Goal: Information Seeking & Learning: Learn about a topic

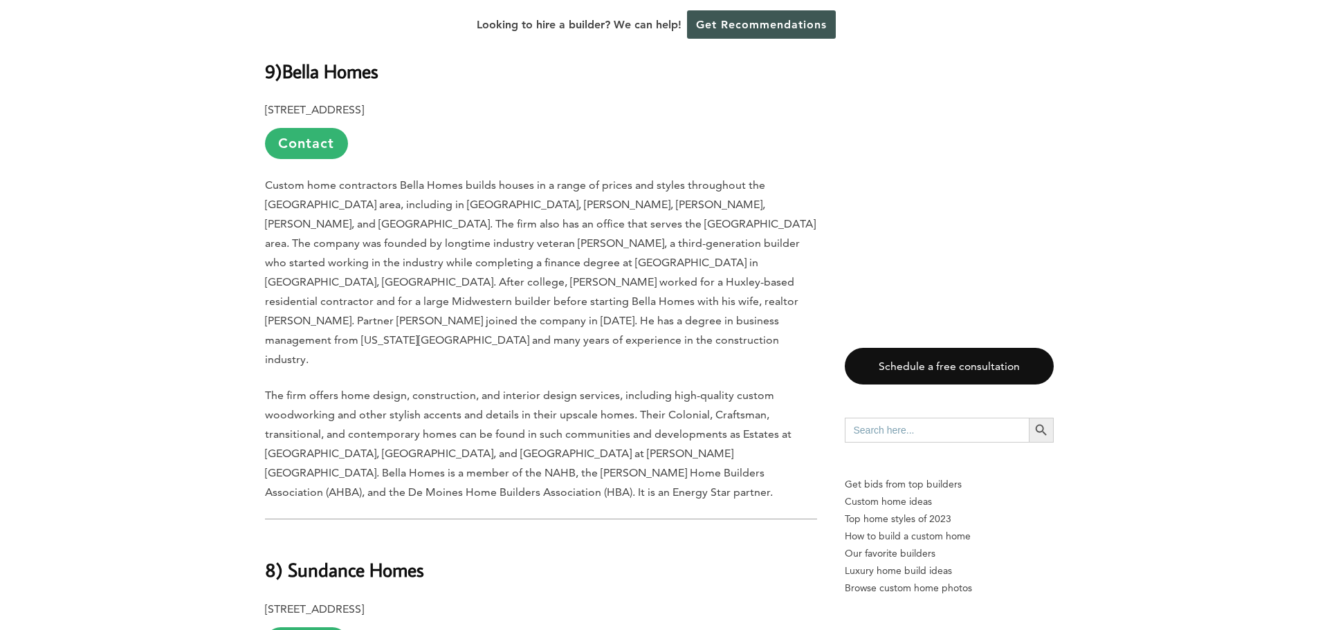
scroll to position [3875, 0]
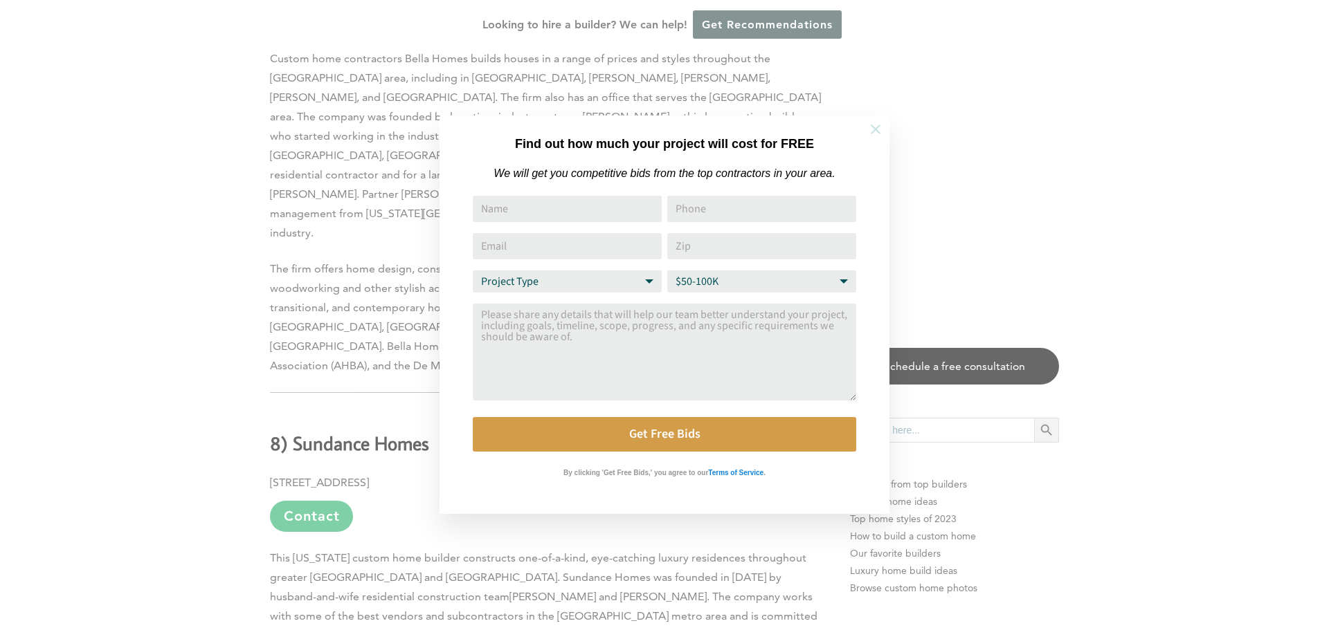
click at [874, 129] on icon at bounding box center [876, 130] width 10 height 10
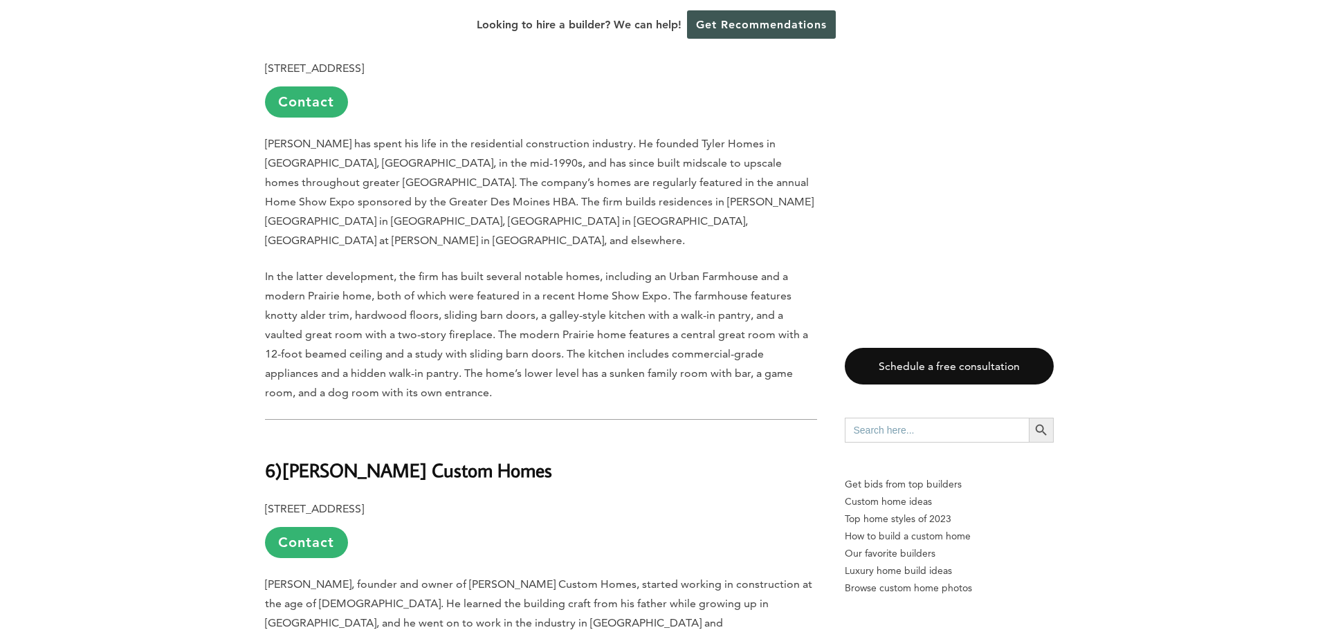
scroll to position [4706, 0]
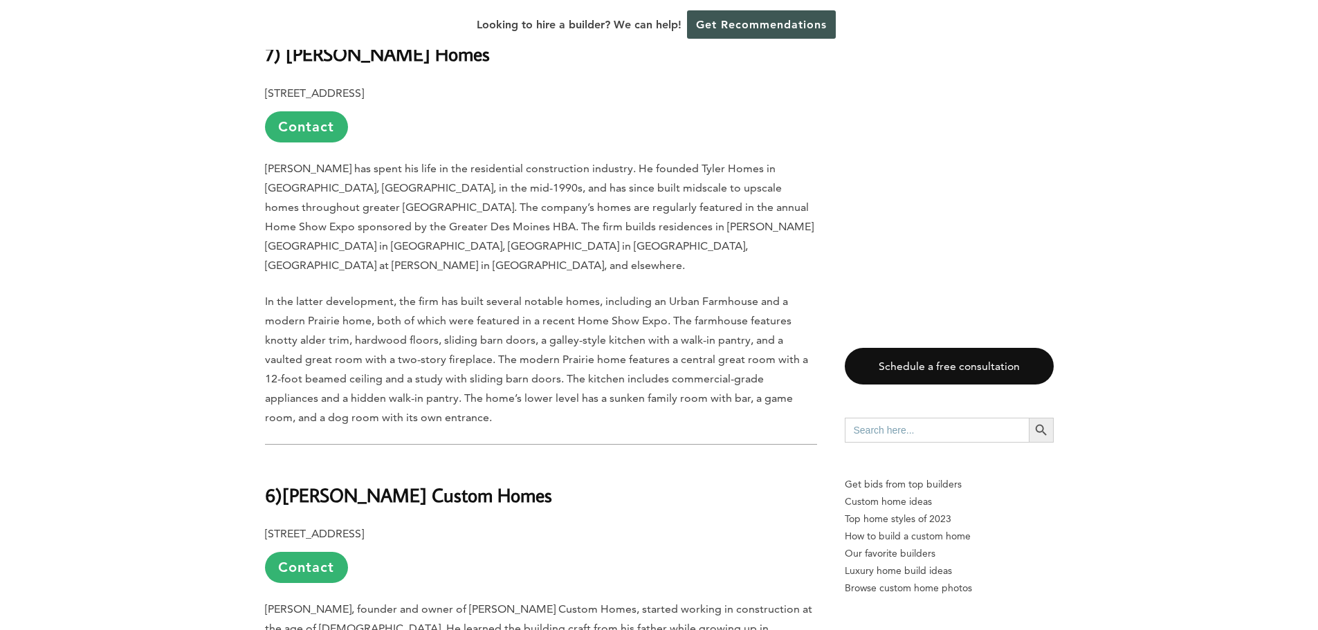
drag, startPoint x: 213, startPoint y: 248, endPoint x: 127, endPoint y: 305, distance: 103.8
click at [127, 305] on div "Last updated on February 4th, 2025 at 04:47 pm With its beautiful, rural Midwes…" at bounding box center [659, 171] width 1318 height 8365
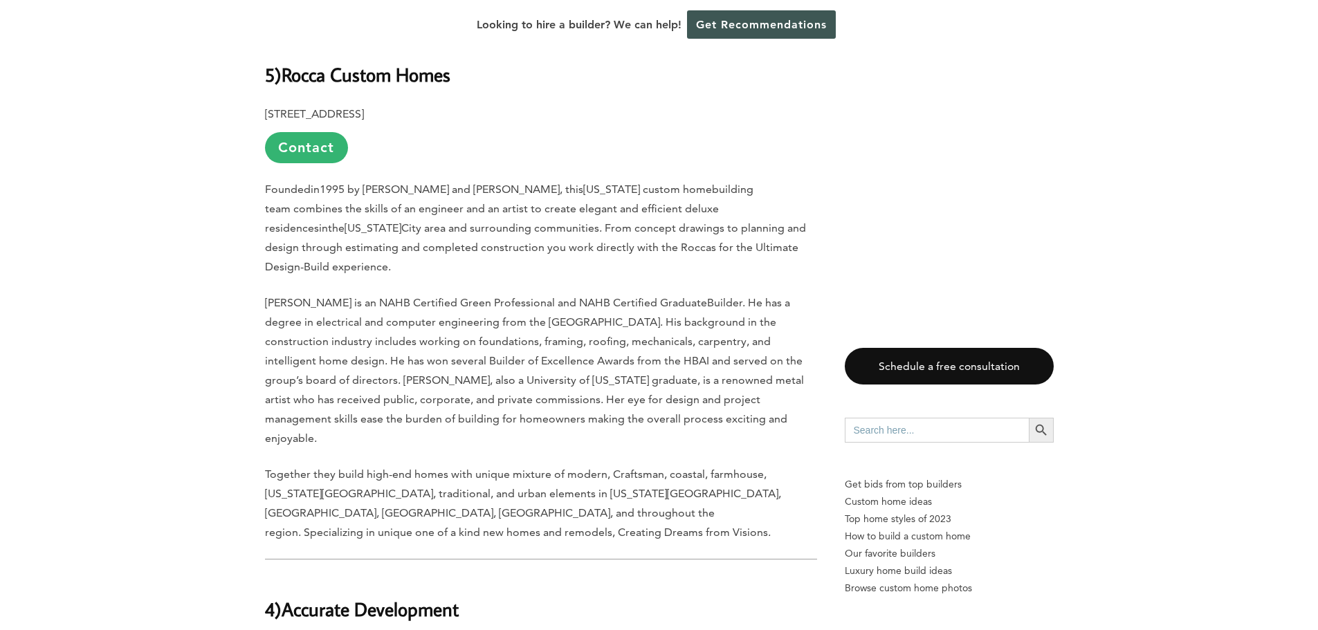
scroll to position [5605, 0]
drag, startPoint x: 237, startPoint y: 441, endPoint x: 199, endPoint y: 441, distance: 38.1
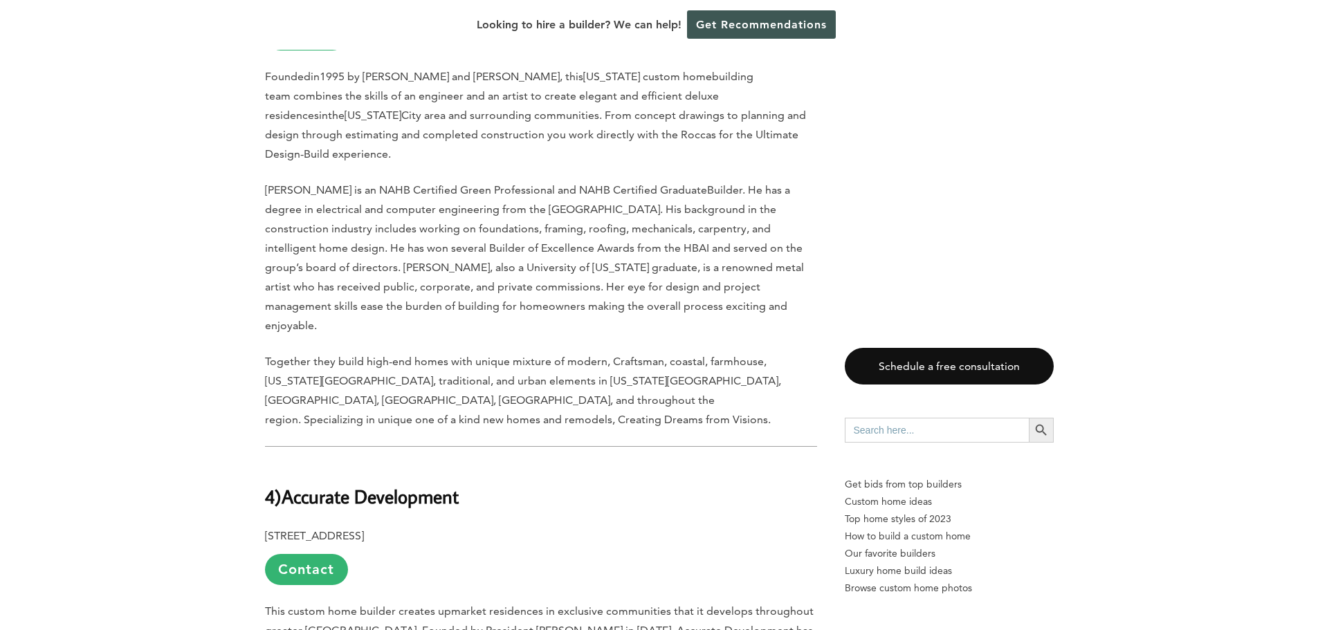
scroll to position [5674, 0]
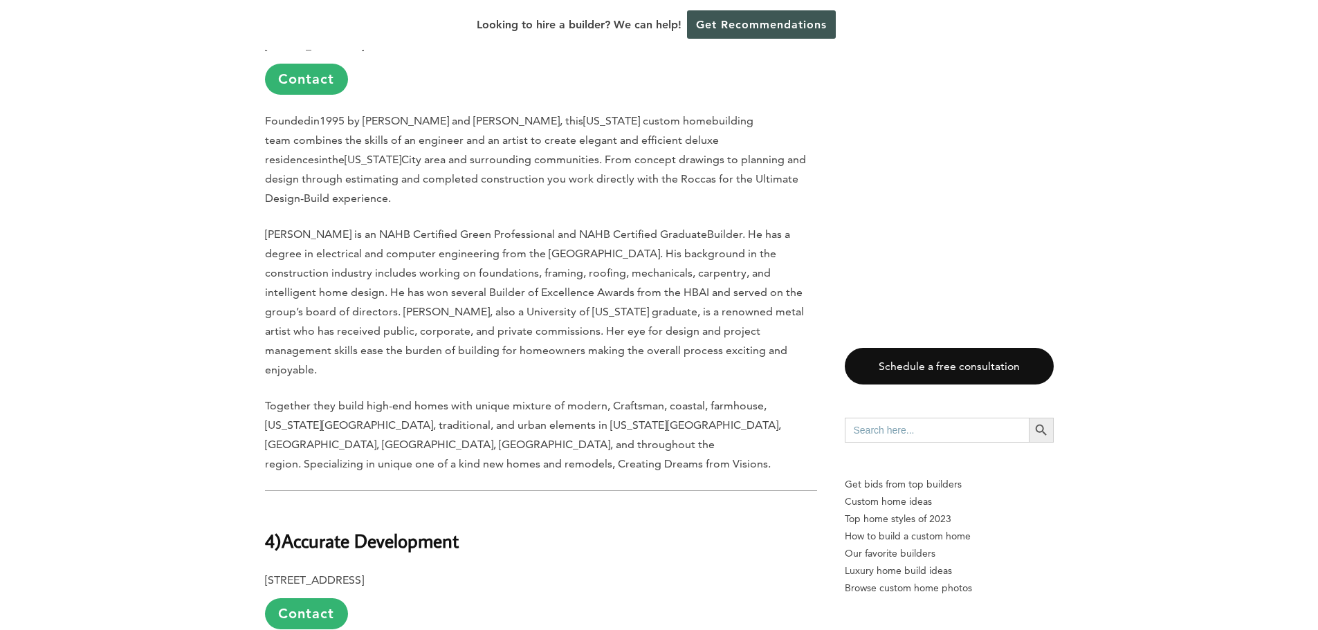
drag, startPoint x: 199, startPoint y: 441, endPoint x: 160, endPoint y: 444, distance: 38.9
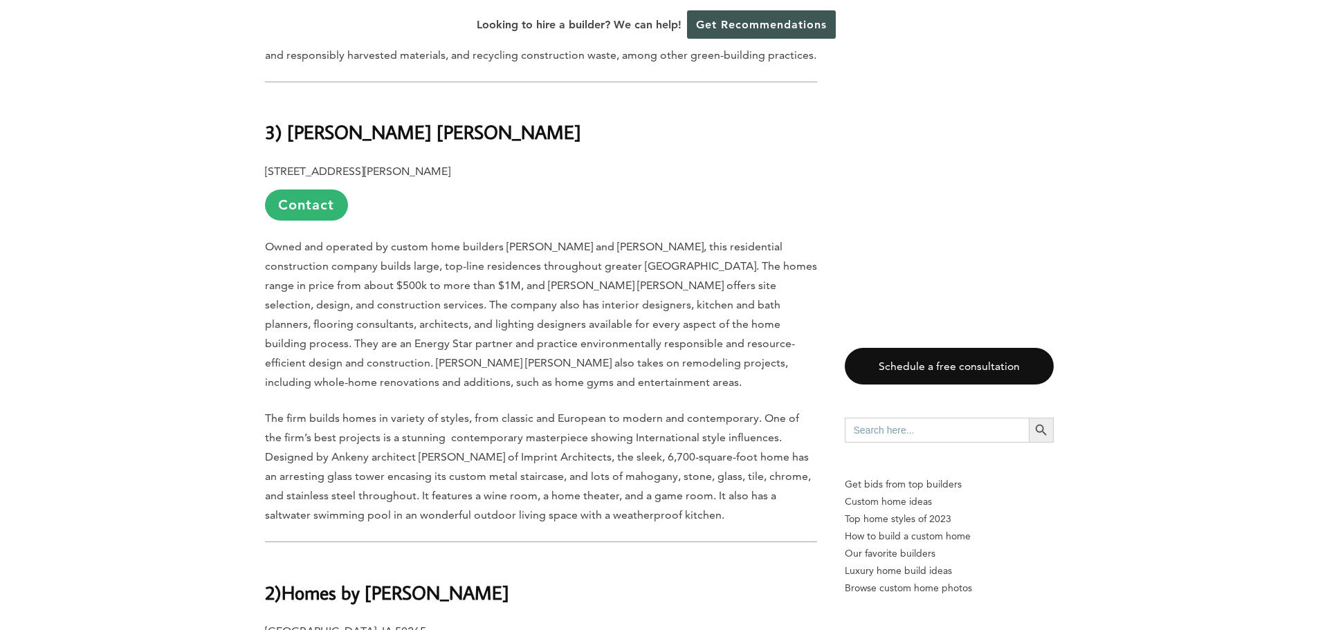
scroll to position [6228, 0]
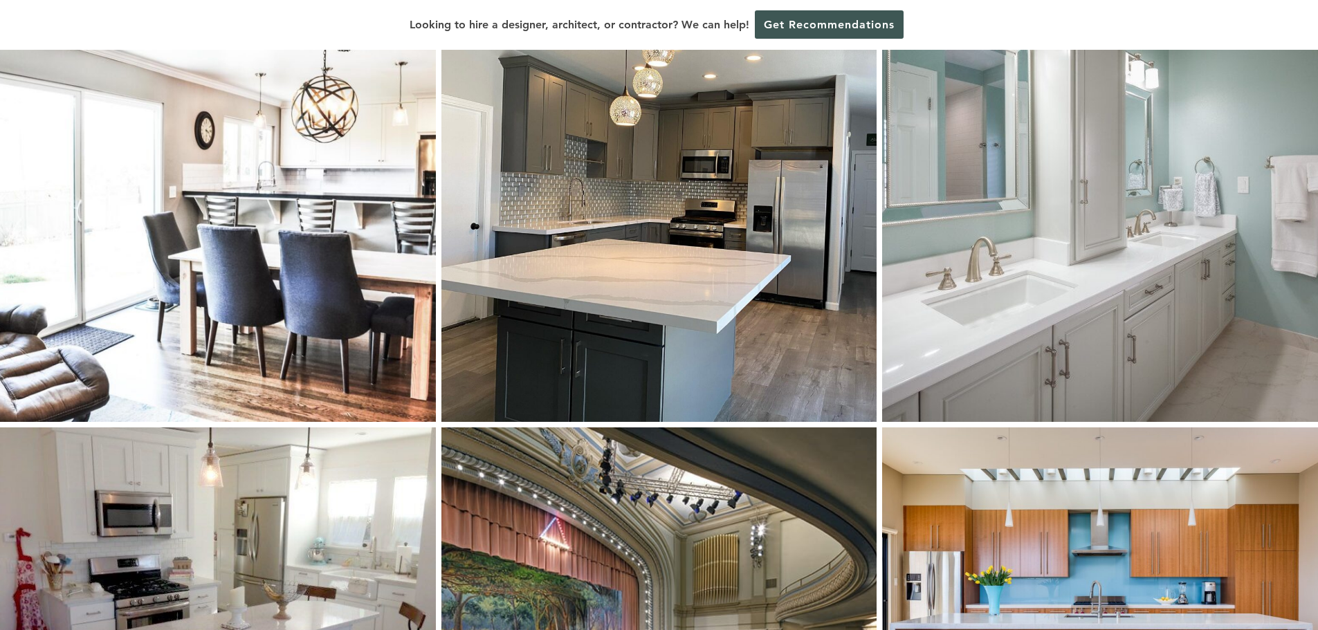
scroll to position [277, 0]
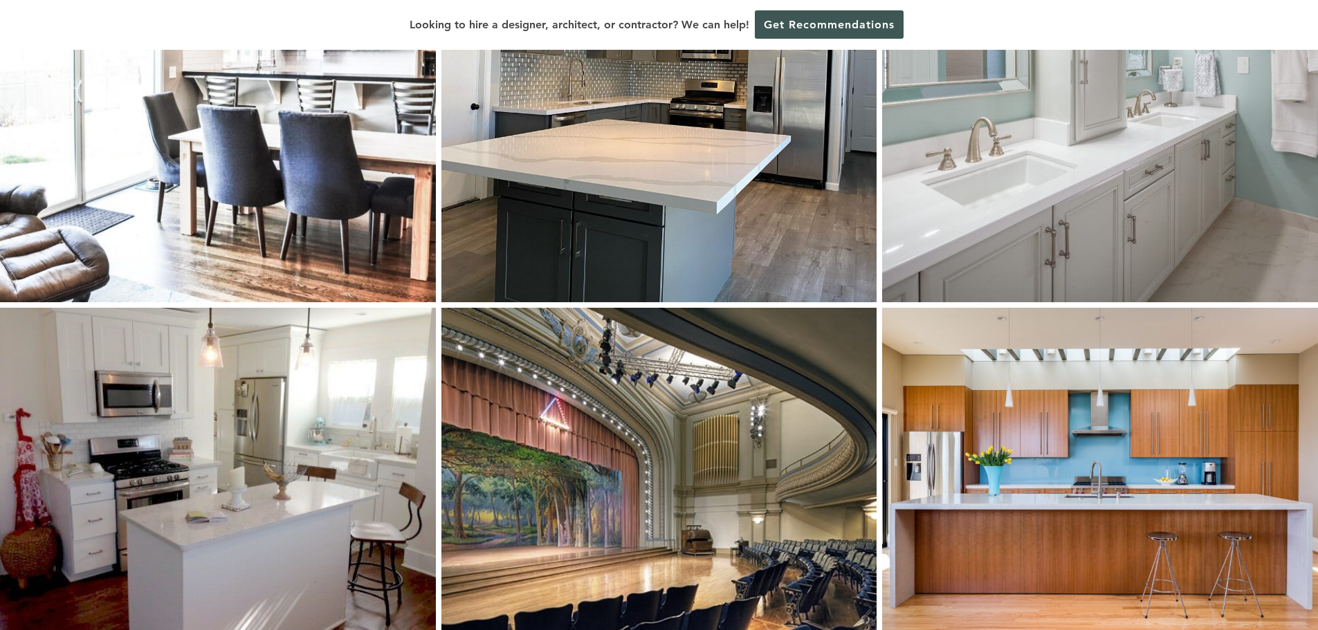
click at [613, 397] on img at bounding box center [659, 471] width 436 height 327
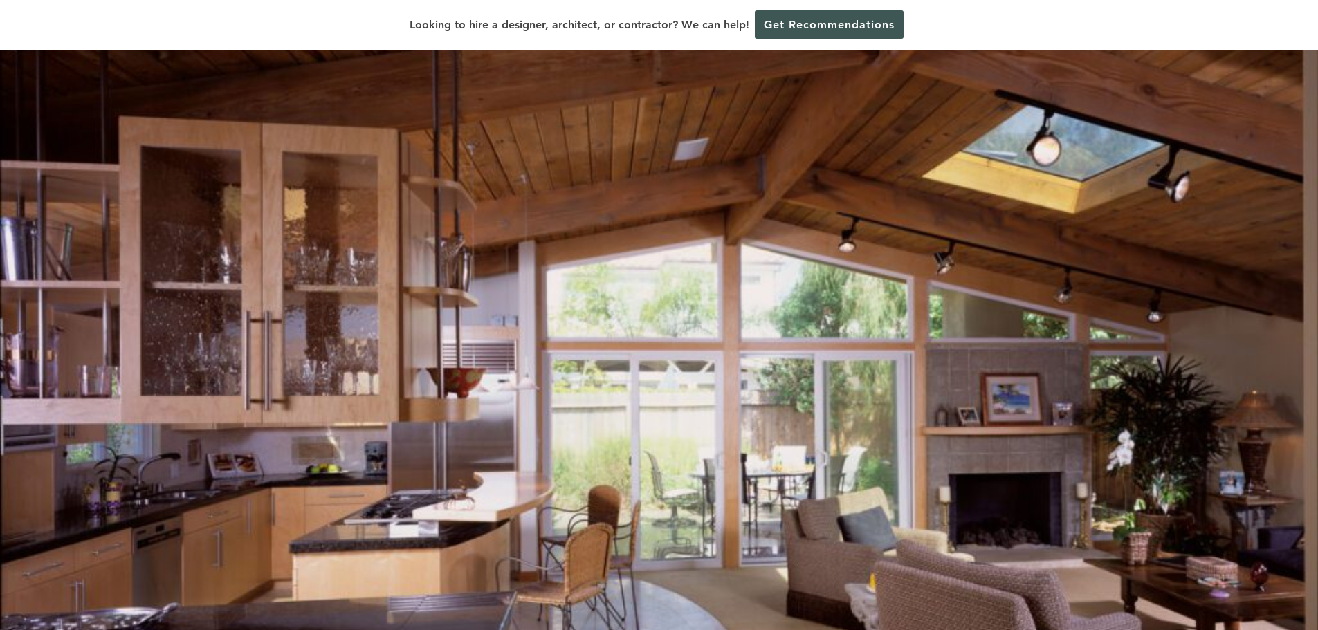
scroll to position [2214, 0]
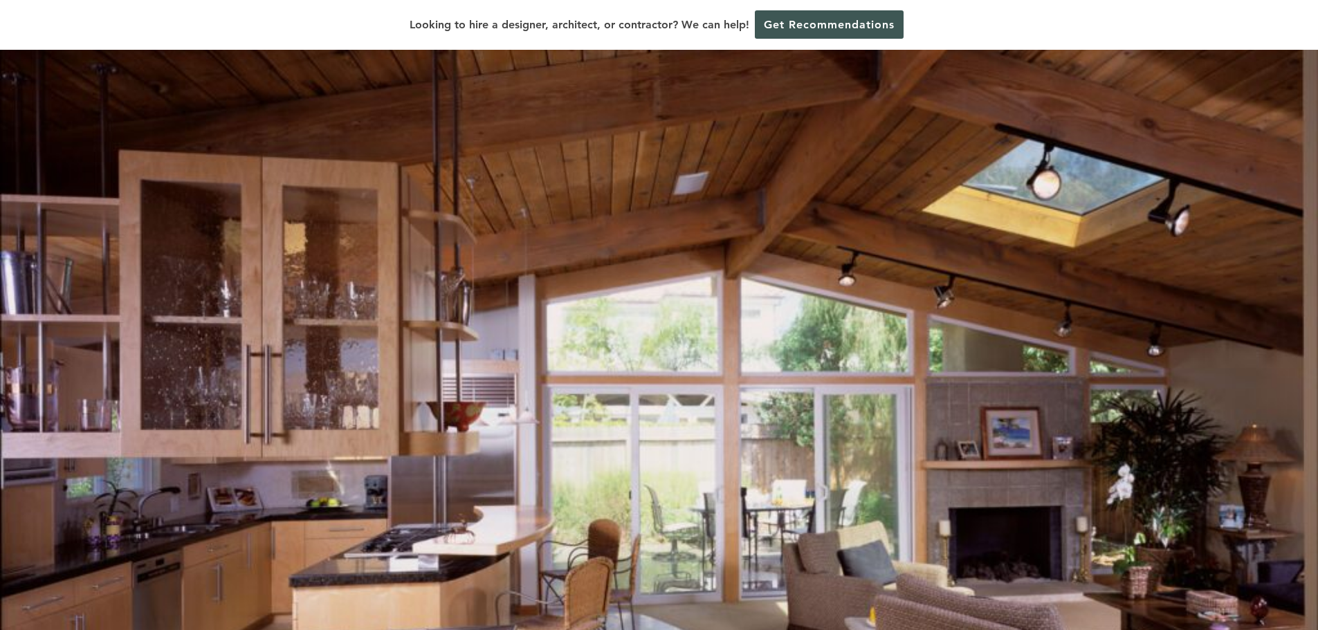
drag, startPoint x: 693, startPoint y: 316, endPoint x: 554, endPoint y: 331, distance: 139.9
click at [554, 331] on img at bounding box center [659, 441] width 1318 height 1010
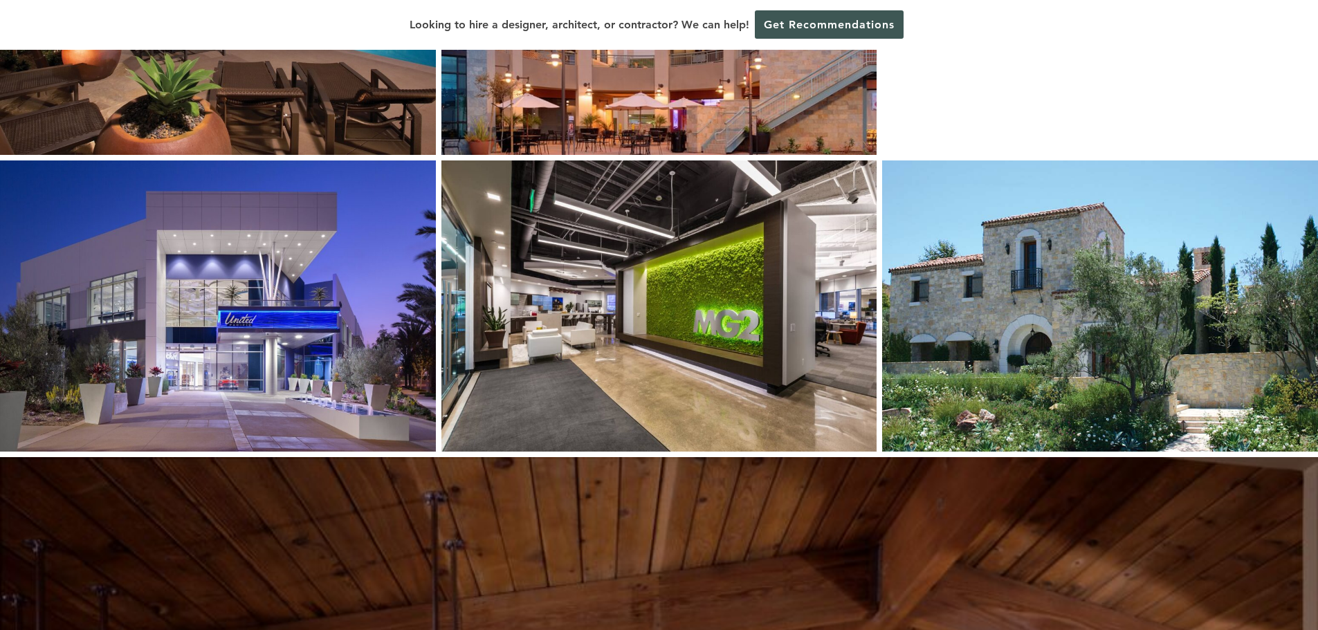
scroll to position [1661, 0]
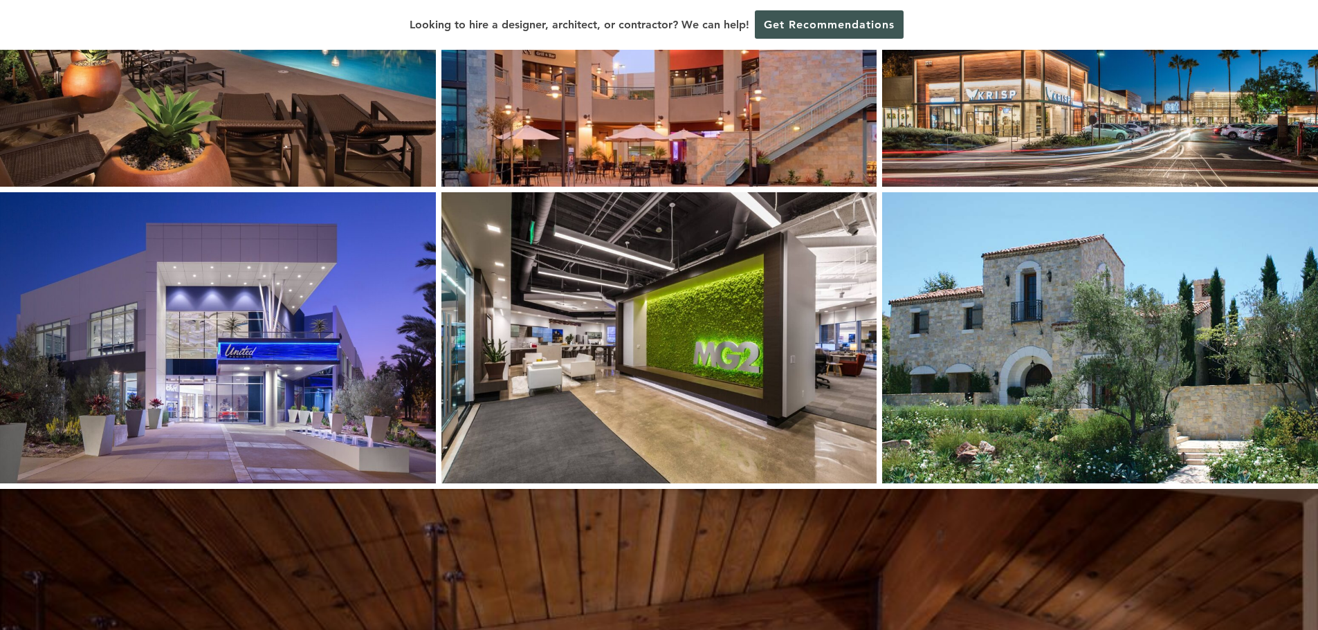
click at [581, 353] on img at bounding box center [659, 337] width 436 height 291
click at [668, 281] on img at bounding box center [659, 337] width 436 height 291
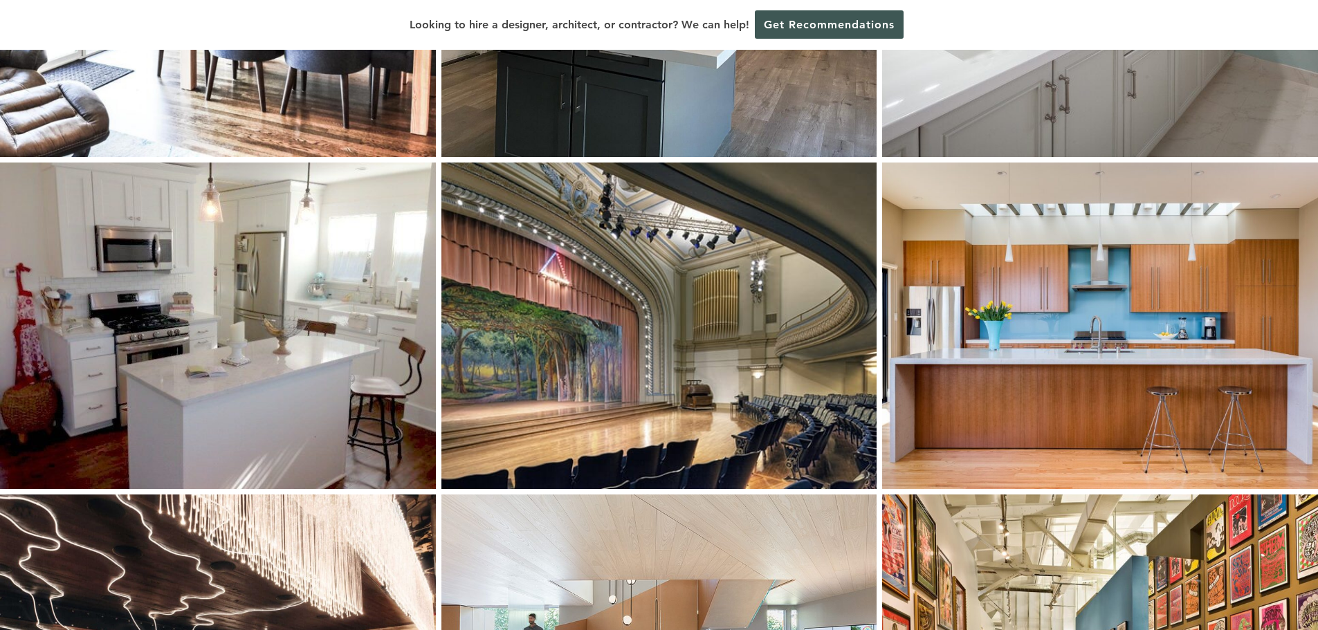
scroll to position [213, 0]
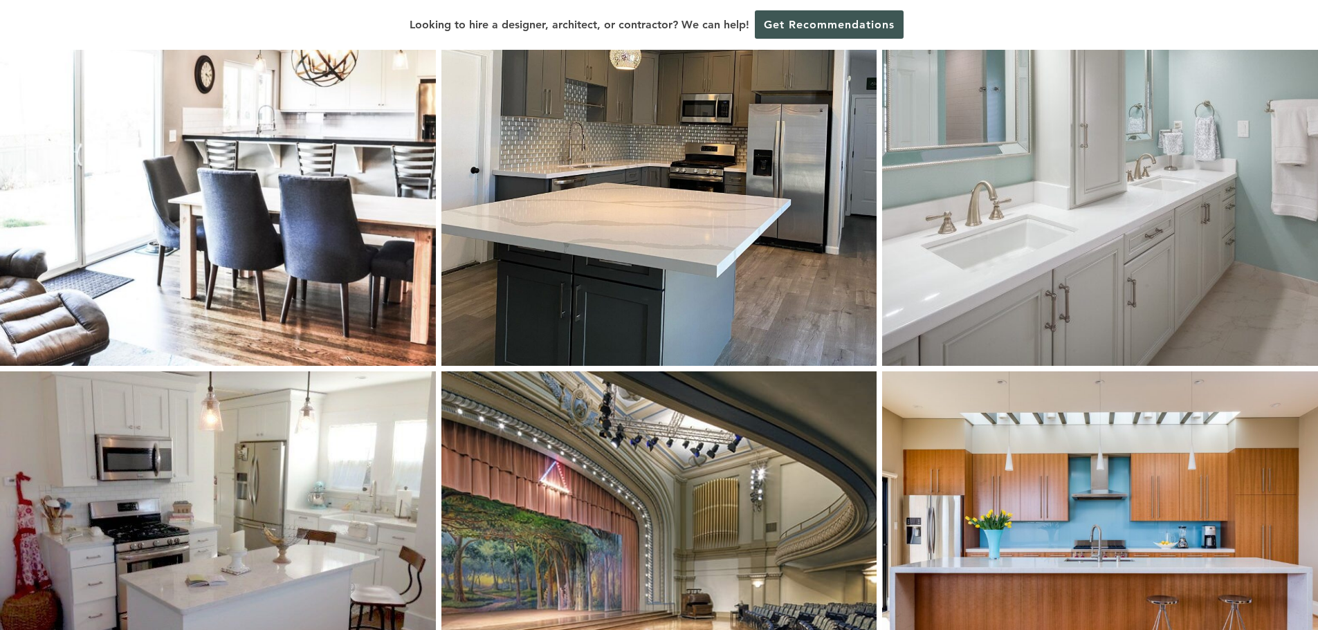
drag, startPoint x: 650, startPoint y: 320, endPoint x: 591, endPoint y: 320, distance: 58.8
click at [591, 320] on img at bounding box center [659, 148] width 436 height 436
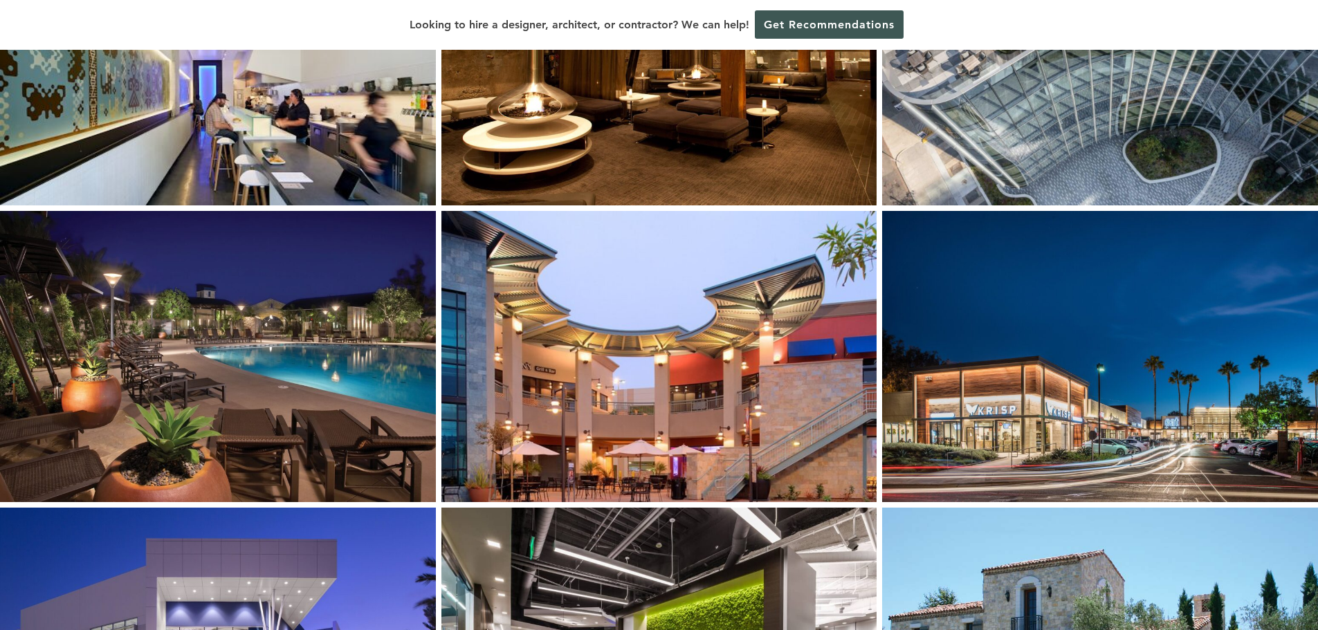
scroll to position [1320, 0]
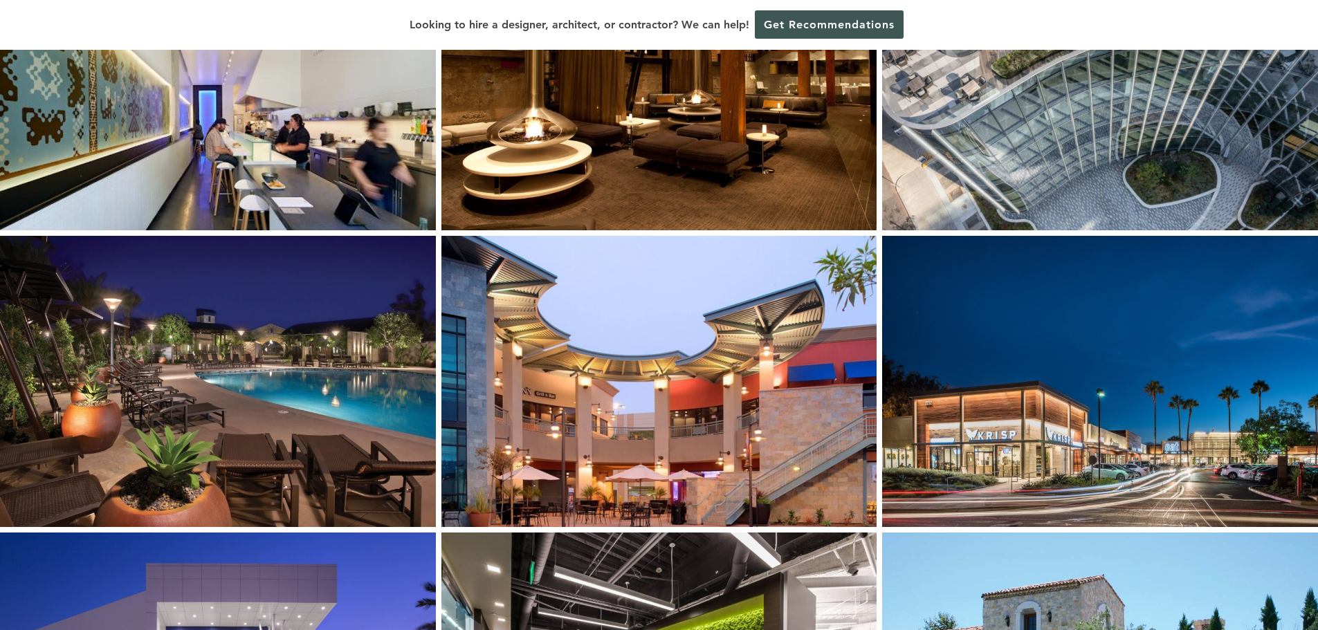
click at [608, 287] on img at bounding box center [659, 381] width 436 height 291
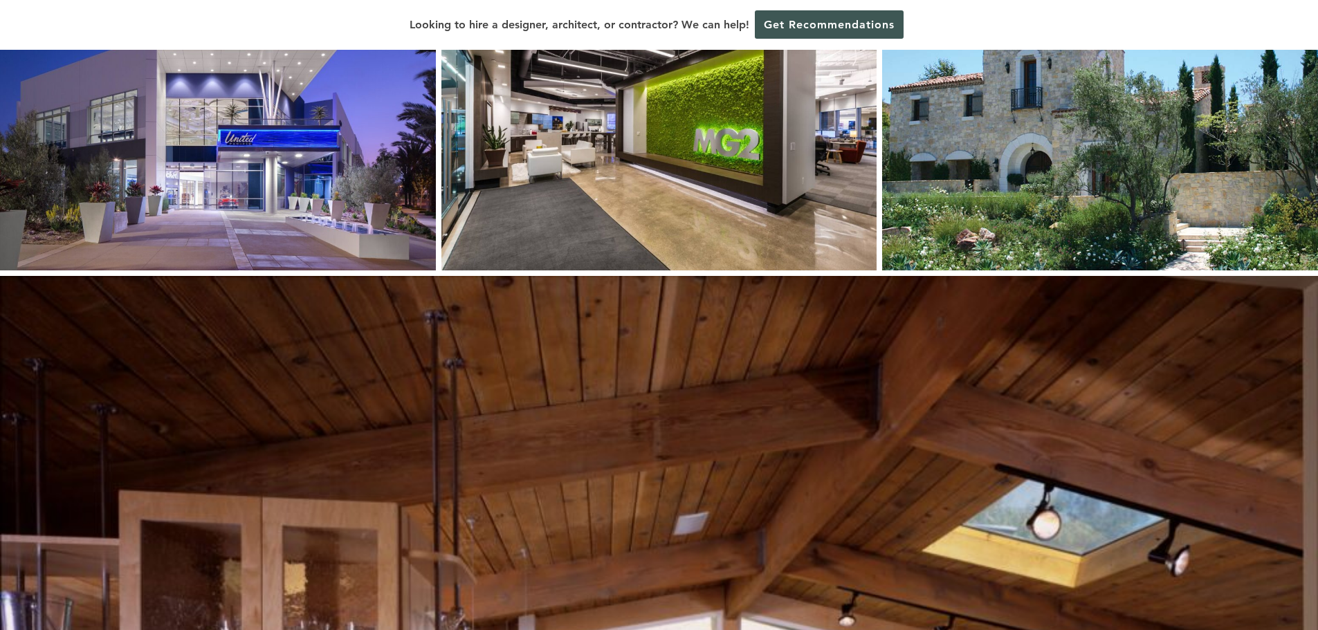
scroll to position [1390, 0]
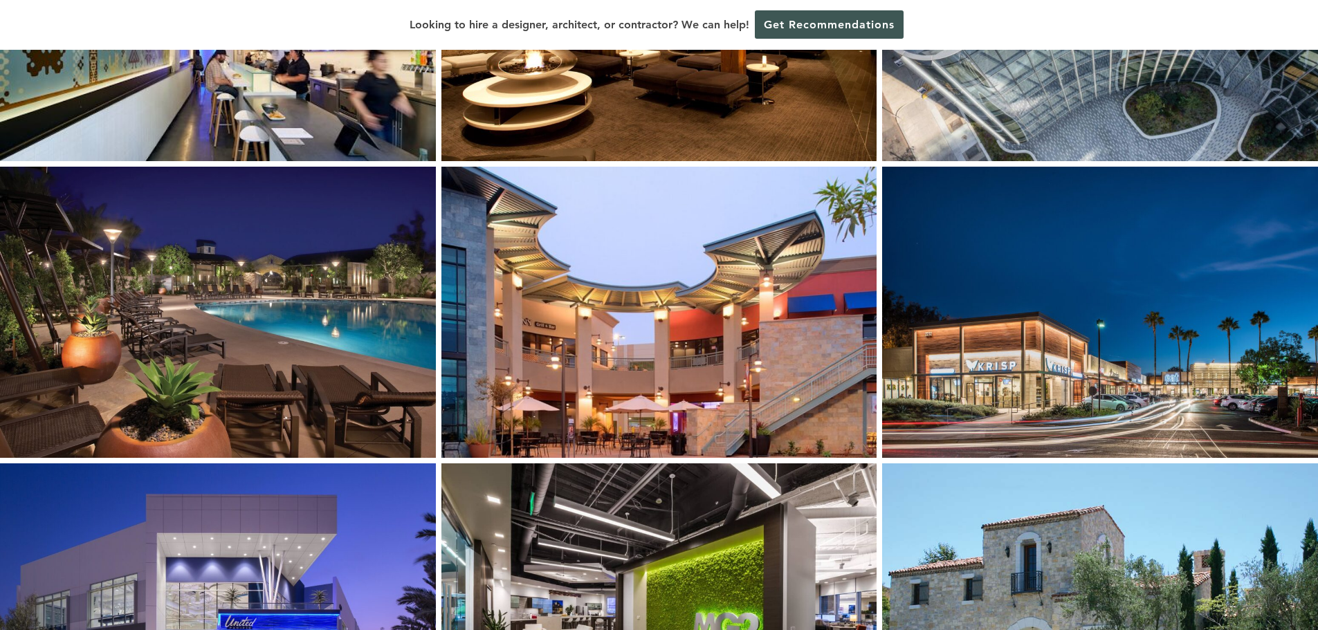
click at [873, 64] on img at bounding box center [659, 16] width 436 height 292
